Goal: Information Seeking & Learning: Learn about a topic

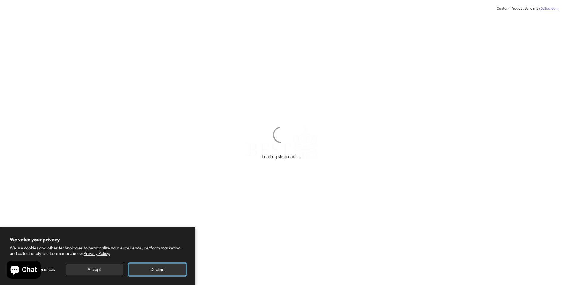
click at [136, 270] on button "Decline" at bounding box center [157, 270] width 57 height 12
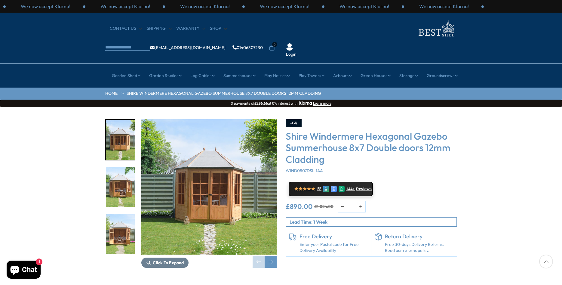
click at [209, 192] on img "1 / 14" at bounding box center [208, 186] width 135 height 135
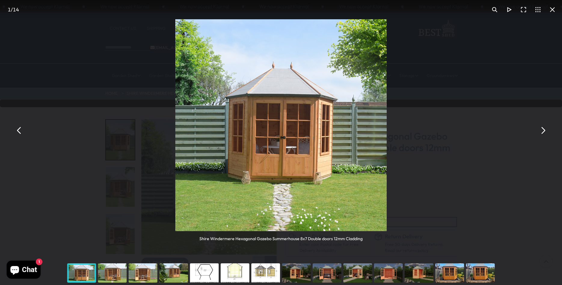
click at [543, 130] on button "You can close this modal content with the ESC key" at bounding box center [543, 130] width 14 height 14
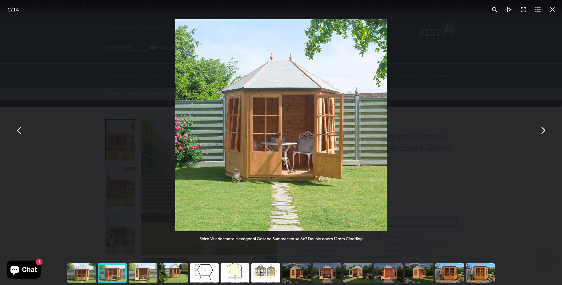
click at [543, 130] on button "You can close this modal content with the ESC key" at bounding box center [543, 130] width 14 height 14
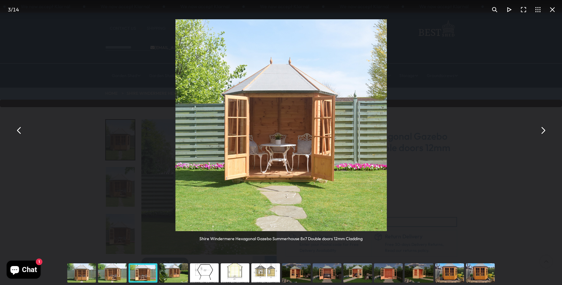
click at [543, 130] on button "You can close this modal content with the ESC key" at bounding box center [543, 130] width 14 height 14
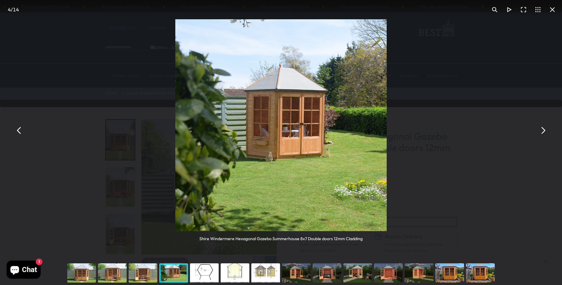
click at [543, 130] on button "You can close this modal content with the ESC key" at bounding box center [543, 130] width 14 height 14
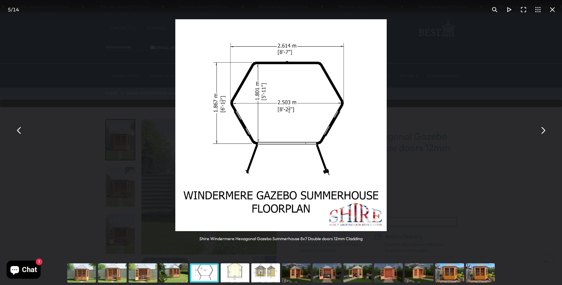
click at [543, 128] on button "You can close this modal content with the ESC key" at bounding box center [543, 130] width 14 height 14
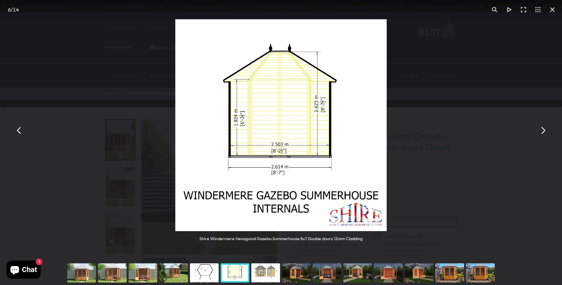
click at [542, 126] on button "You can close this modal content with the ESC key" at bounding box center [543, 130] width 14 height 14
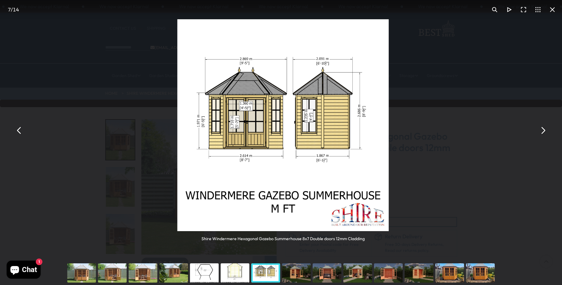
click at [542, 126] on button "You can close this modal content with the ESC key" at bounding box center [543, 130] width 14 height 14
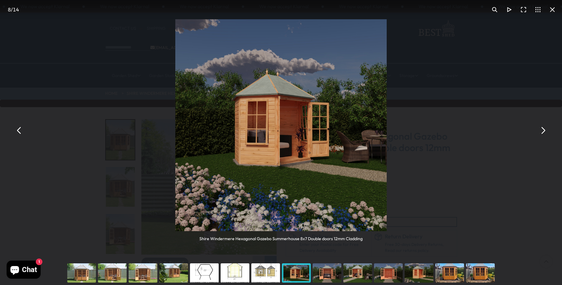
click at [542, 126] on button "You can close this modal content with the ESC key" at bounding box center [543, 130] width 14 height 14
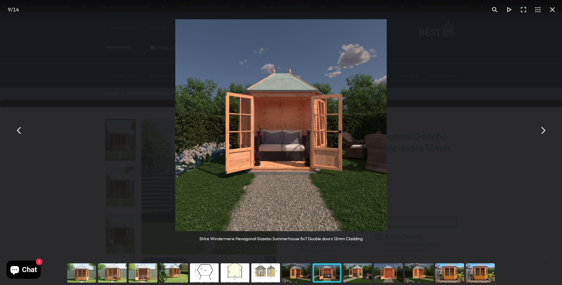
click at [542, 126] on button "You can close this modal content with the ESC key" at bounding box center [543, 130] width 14 height 14
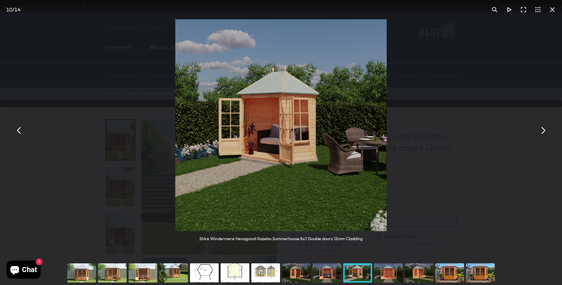
click at [542, 126] on button "You can close this modal content with the ESC key" at bounding box center [543, 130] width 14 height 14
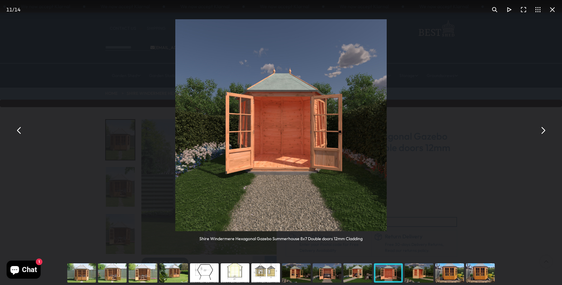
click at [542, 126] on button "You can close this modal content with the ESC key" at bounding box center [543, 130] width 14 height 14
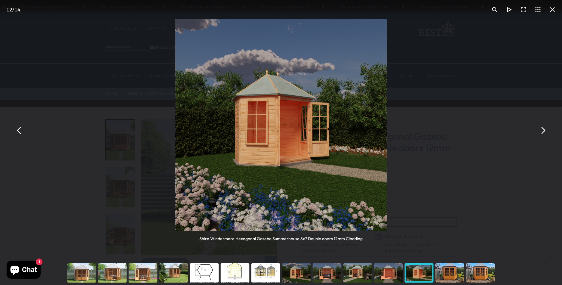
click at [542, 126] on button "You can close this modal content with the ESC key" at bounding box center [543, 130] width 14 height 14
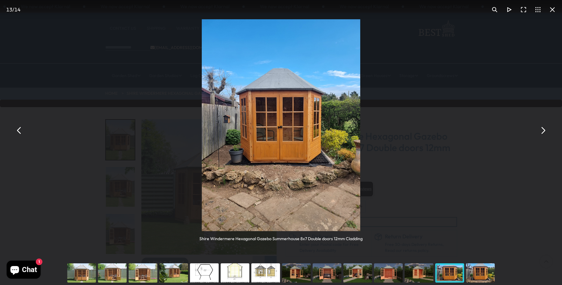
click at [542, 123] on div "Shire Windermere Hexagonal Gazebo Summerhouse 8x7 Double doors 12mm Cladding Sh…" at bounding box center [281, 130] width 562 height 261
